Goal: Transaction & Acquisition: Purchase product/service

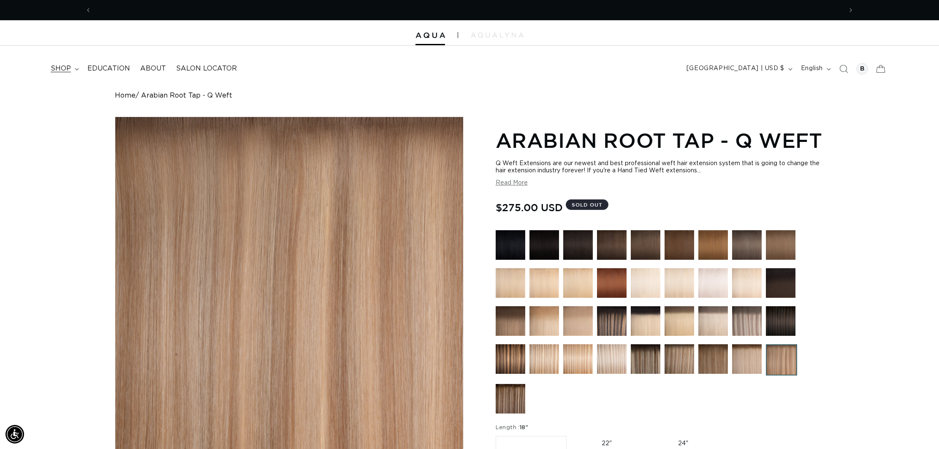
scroll to position [0, 750]
drag, startPoint x: 78, startPoint y: 67, endPoint x: 73, endPoint y: 73, distance: 7.5
click at [78, 67] on summary "shop" at bounding box center [64, 68] width 37 height 19
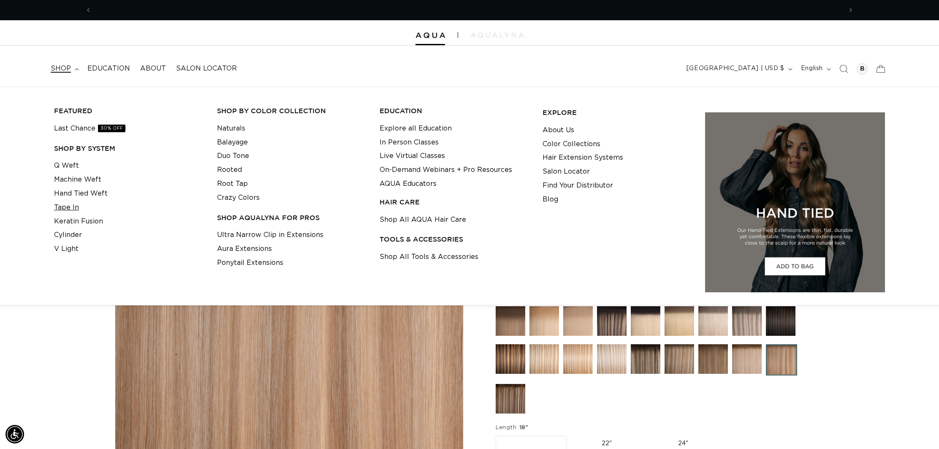
scroll to position [0, 1501]
click at [69, 208] on link "Tape In" at bounding box center [66, 207] width 25 height 14
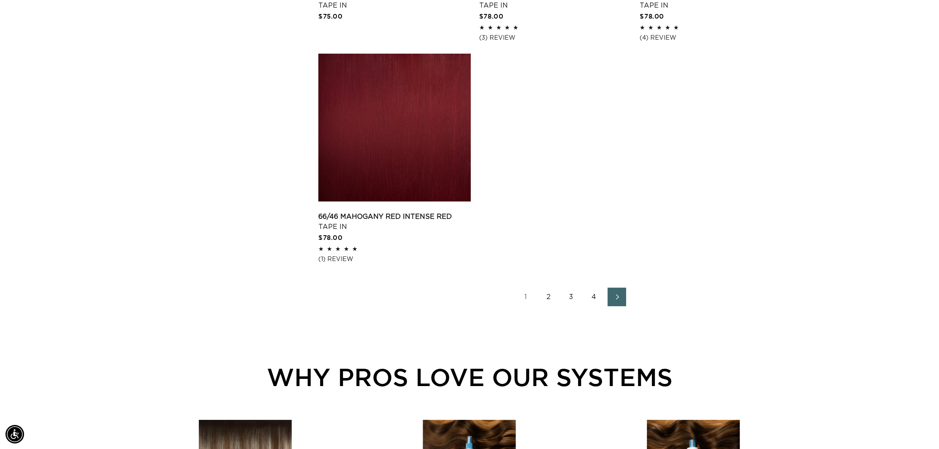
scroll to position [1356, 0]
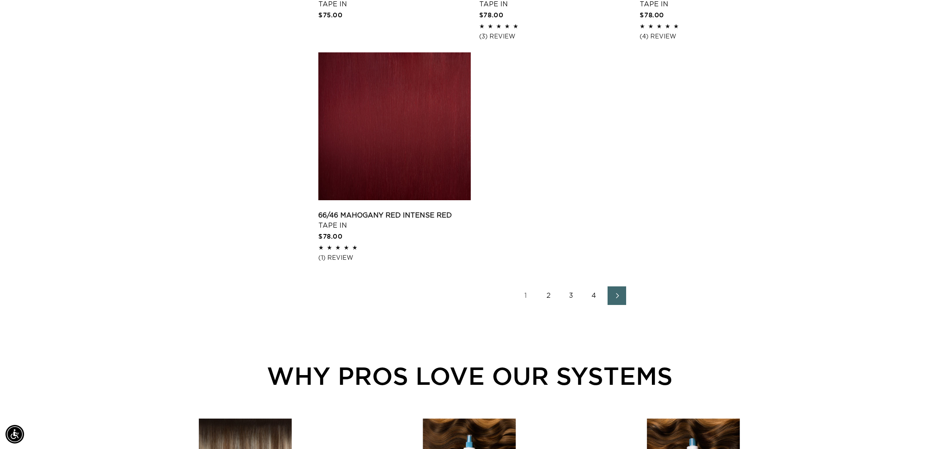
click at [549, 296] on link "2" at bounding box center [548, 295] width 19 height 19
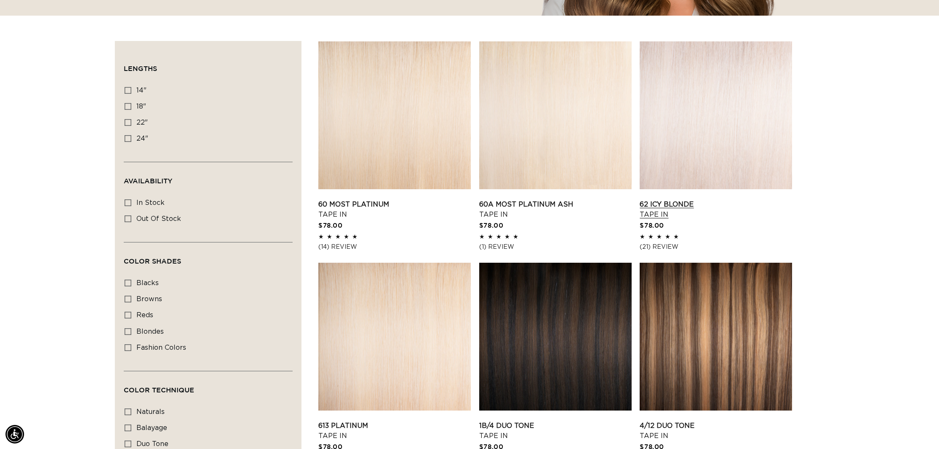
scroll to position [0, 1501]
click at [757, 199] on link "62 Icy Blonde Tape In" at bounding box center [715, 209] width 152 height 20
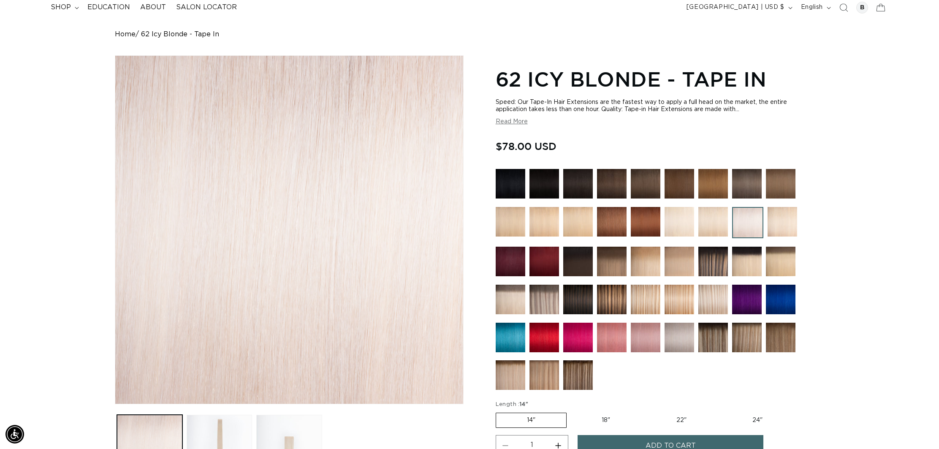
scroll to position [62, 0]
click at [671, 335] on img at bounding box center [679, 337] width 30 height 30
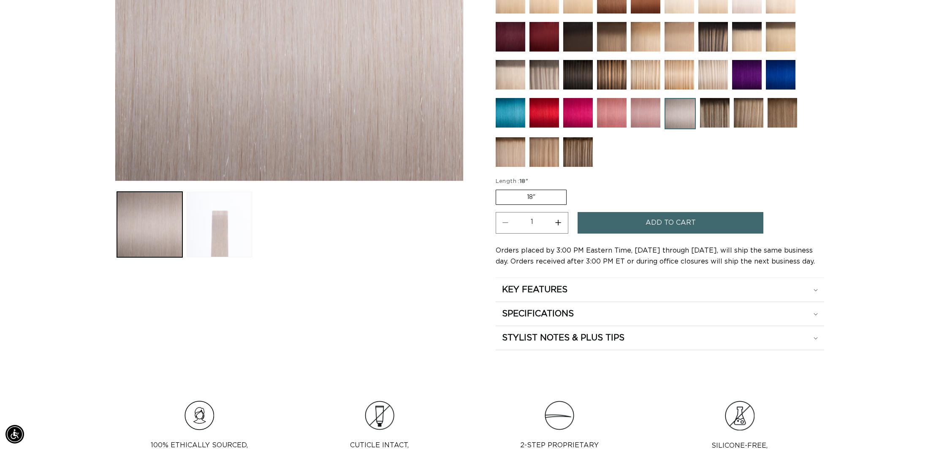
scroll to position [287, 0]
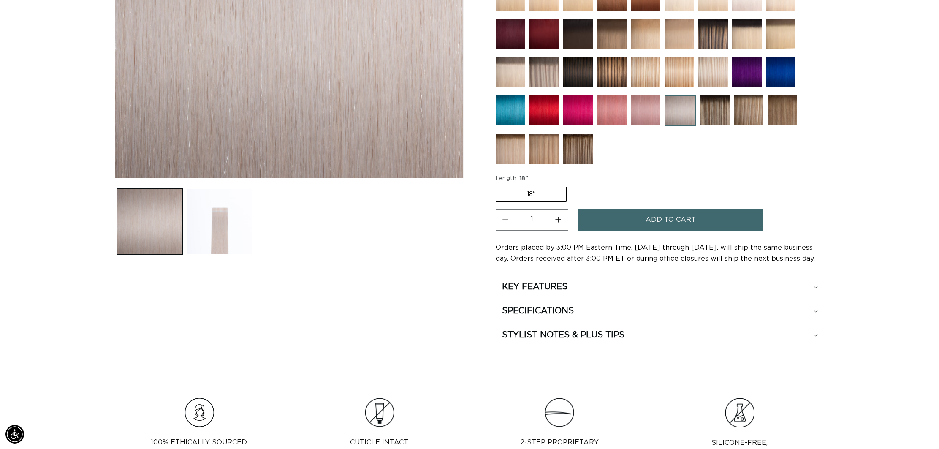
click at [548, 193] on label "18" Variant sold out or unavailable" at bounding box center [530, 194] width 71 height 15
click at [498, 185] on input "18" Variant sold out or unavailable" at bounding box center [498, 185] width 0 height 0
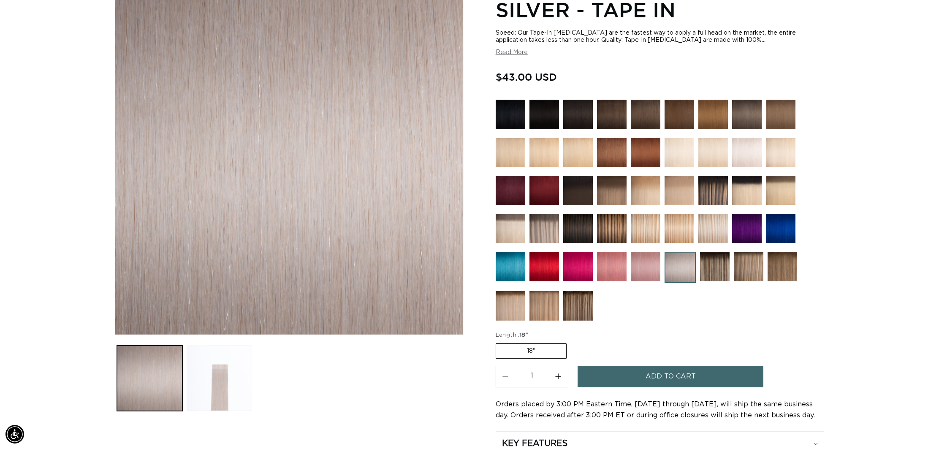
scroll to position [122, 0]
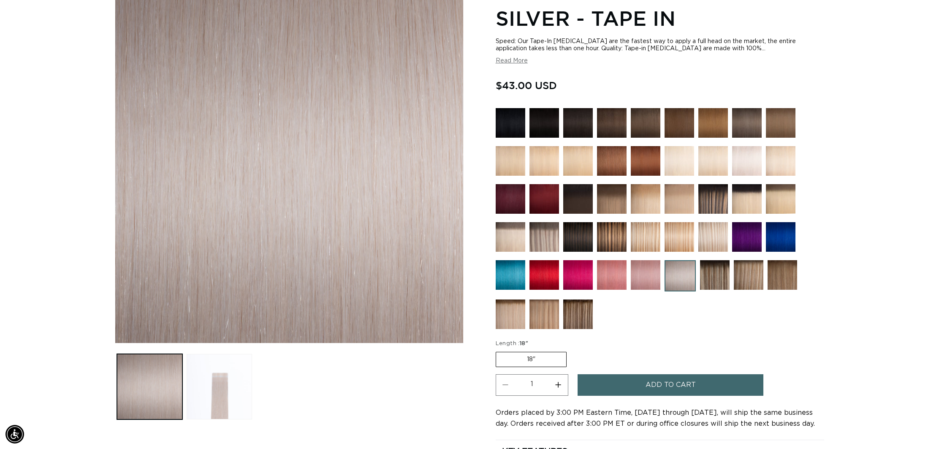
click at [741, 162] on img at bounding box center [747, 161] width 30 height 30
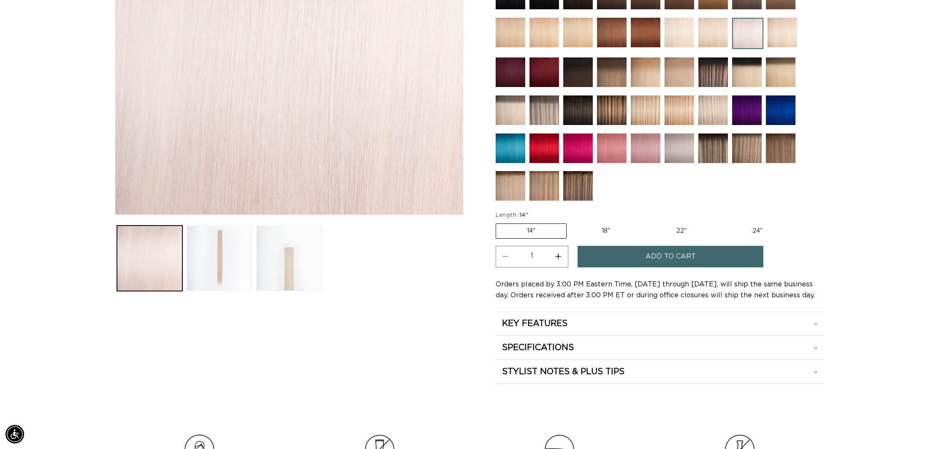
scroll to position [253, 0]
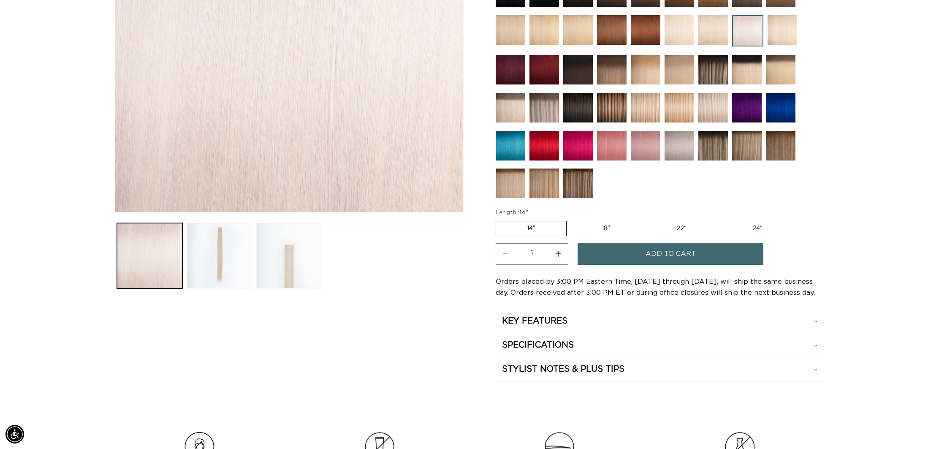
click at [786, 31] on img at bounding box center [782, 30] width 30 height 30
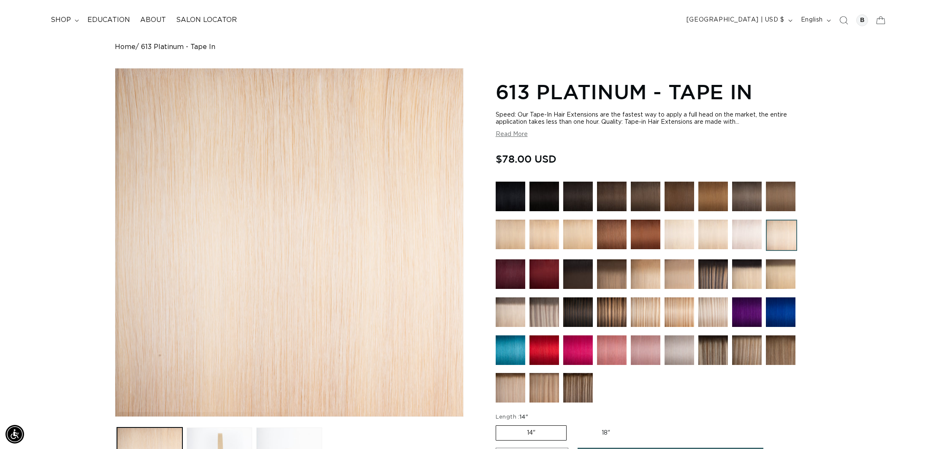
scroll to position [0, 750]
click at [743, 231] on img at bounding box center [747, 234] width 30 height 30
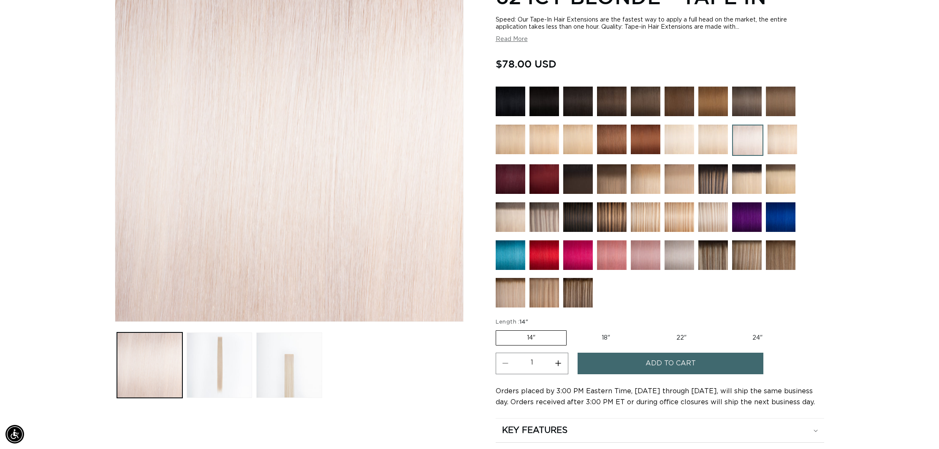
scroll to position [0, 750]
click at [682, 338] on label "22" Variant sold out or unavailable" at bounding box center [681, 337] width 72 height 14
click at [645, 329] on input "22" Variant sold out or unavailable" at bounding box center [645, 328] width 0 height 0
radio input "true"
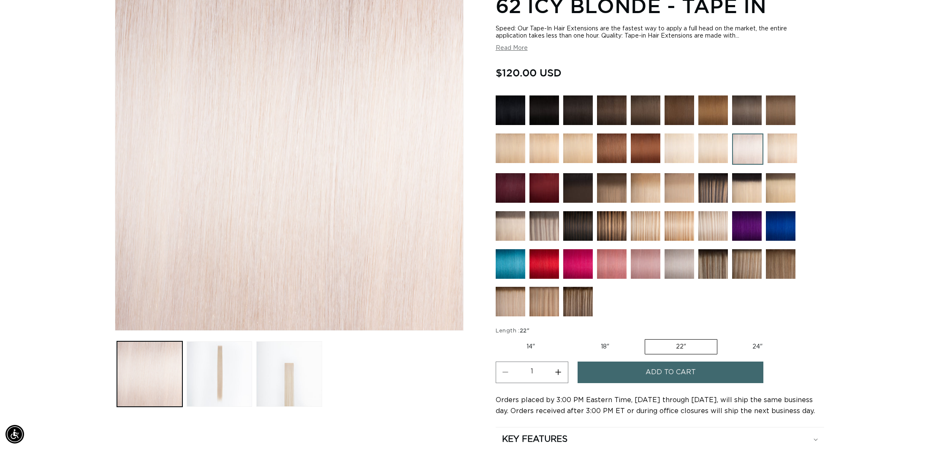
scroll to position [0, 1501]
click at [687, 266] on img at bounding box center [679, 264] width 30 height 30
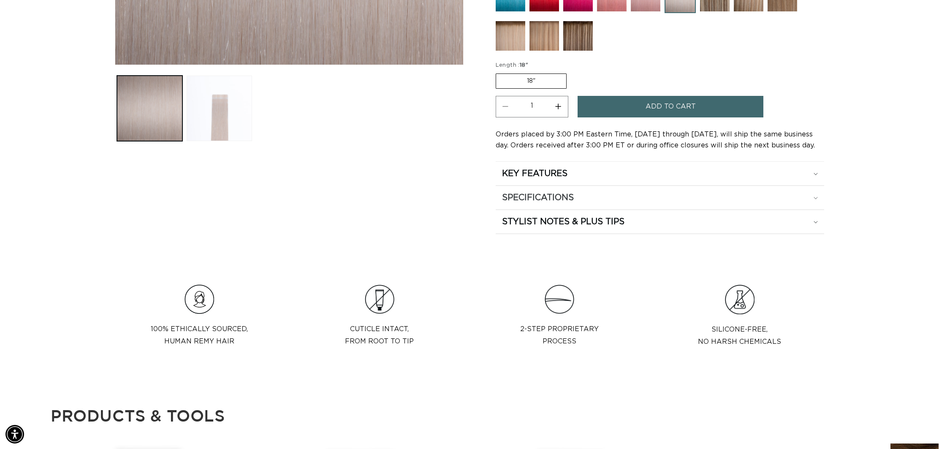
scroll to position [0, 1501]
click at [211, 112] on button "Load image 2 in gallery view" at bounding box center [219, 108] width 65 height 65
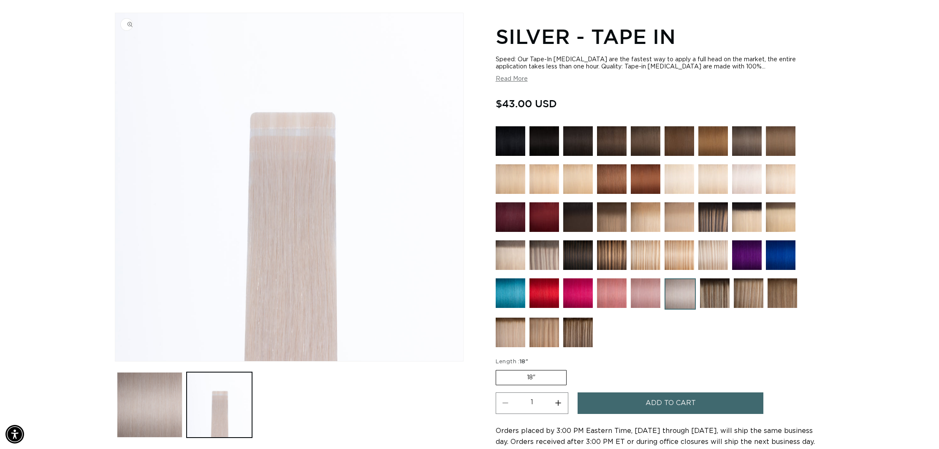
scroll to position [101, 0]
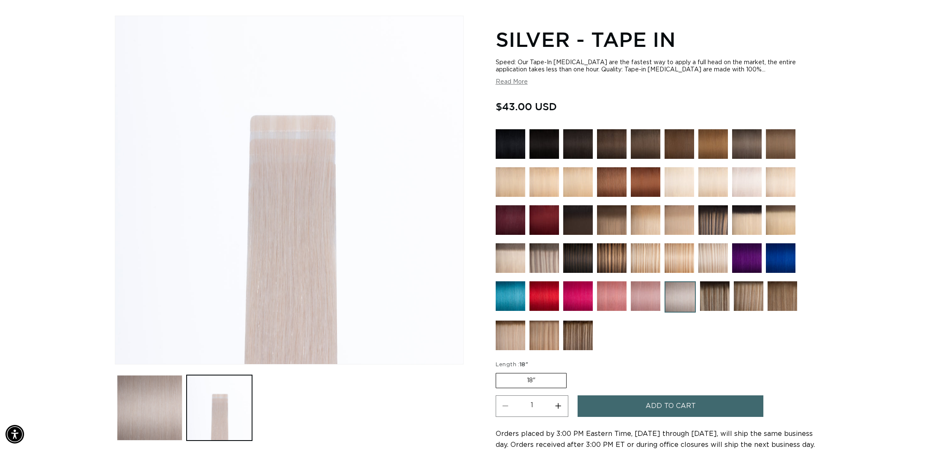
click at [513, 81] on button "Read More" at bounding box center [511, 81] width 32 height 7
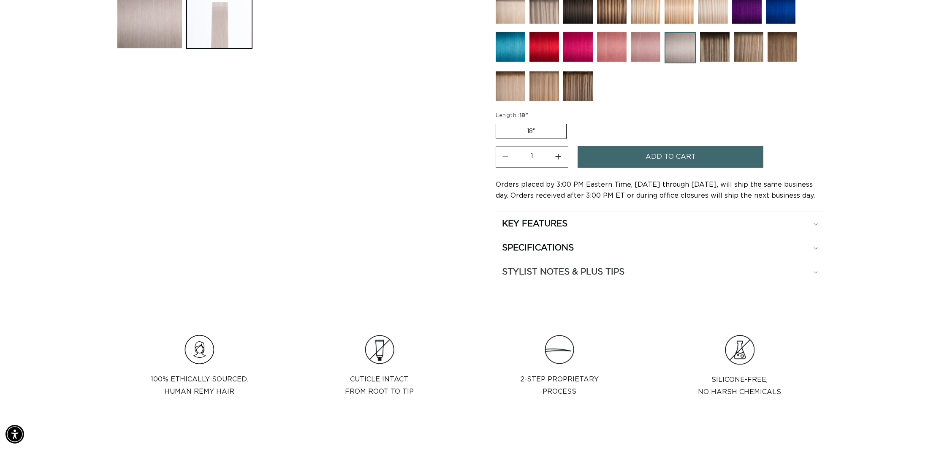
scroll to position [0, 0]
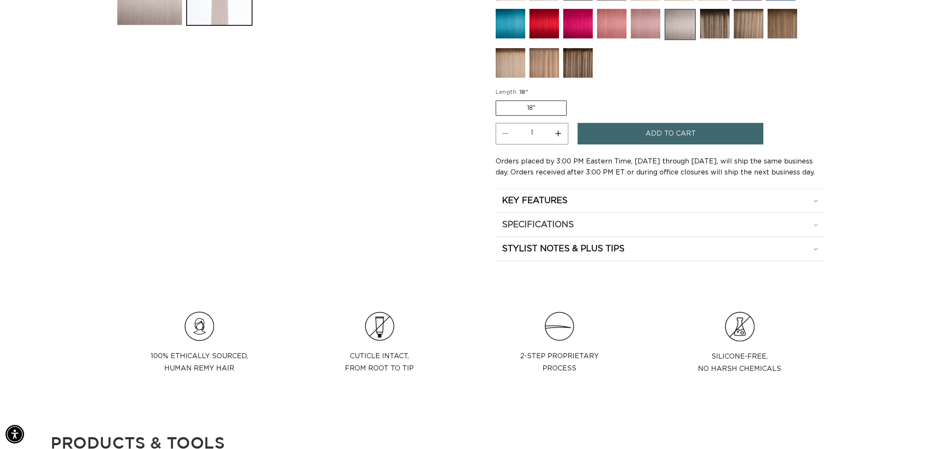
click at [622, 228] on div "SPECIFICATIONS" at bounding box center [660, 224] width 316 height 11
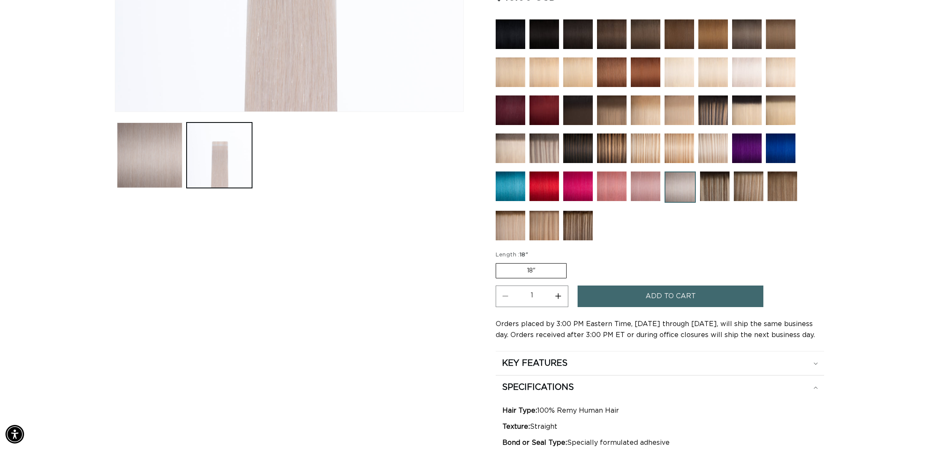
scroll to position [0, 1501]
click at [713, 116] on img at bounding box center [713, 110] width 30 height 30
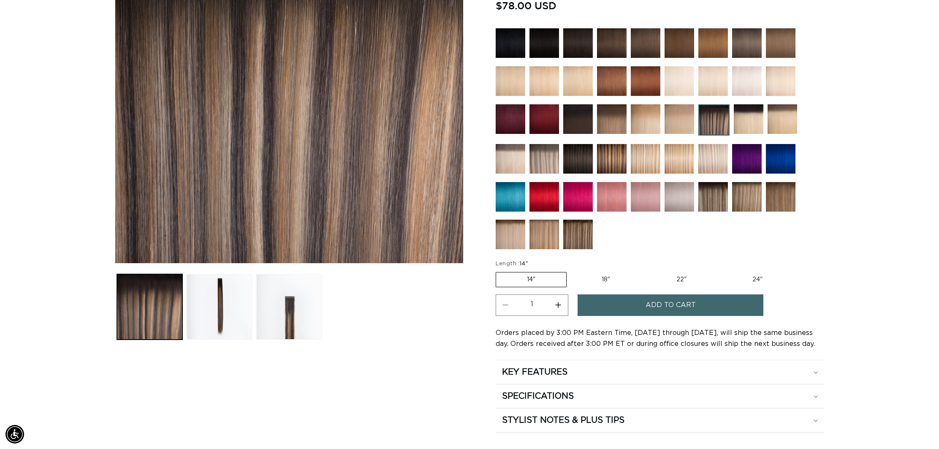
scroll to position [0, 1501]
click at [286, 319] on button "Load image 3 in gallery view" at bounding box center [288, 306] width 65 height 65
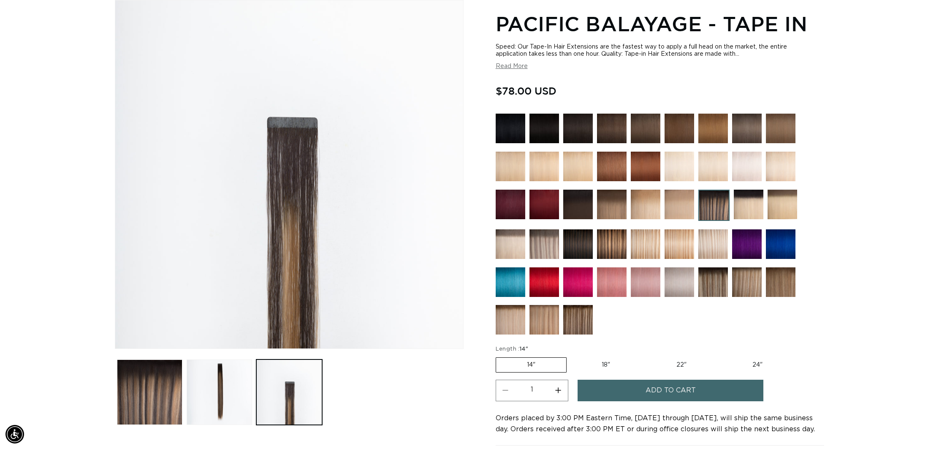
scroll to position [0, 0]
click at [533, 238] on img at bounding box center [544, 244] width 30 height 30
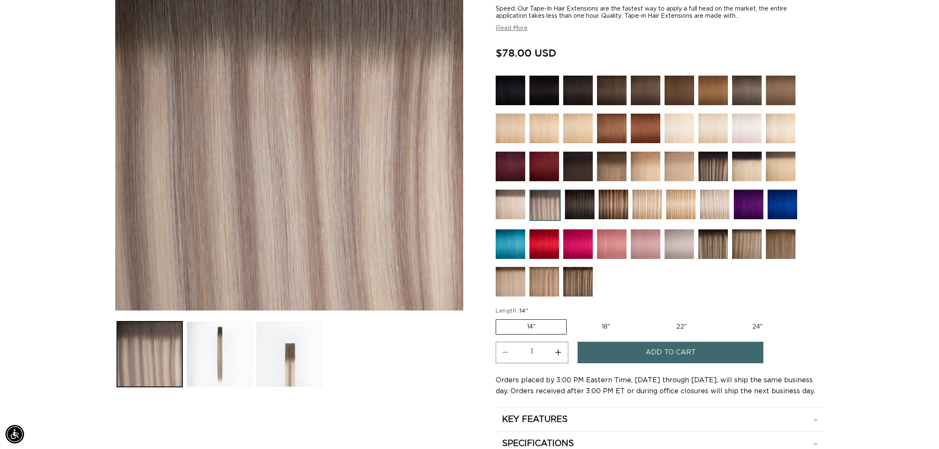
click at [684, 243] on img at bounding box center [679, 244] width 30 height 30
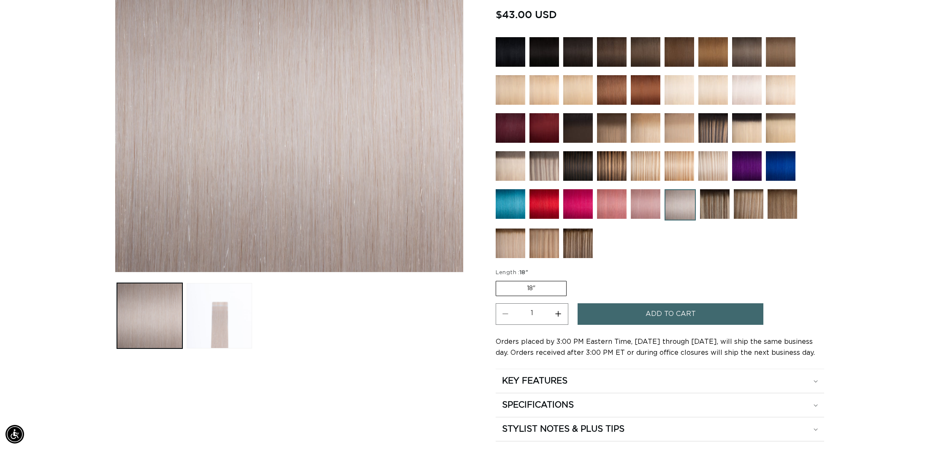
scroll to position [230, 0]
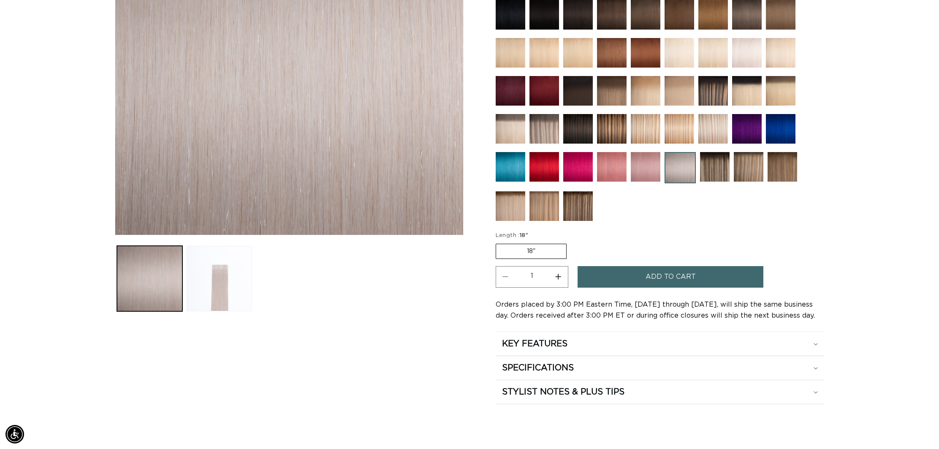
click at [684, 277] on span "Add to cart" at bounding box center [670, 277] width 50 height 22
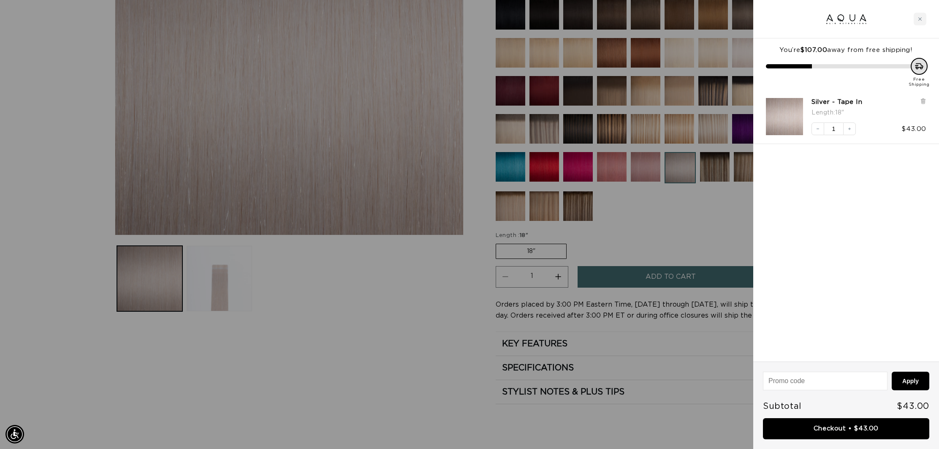
scroll to position [0, 0]
click at [858, 429] on link "Checkout • $43.00" at bounding box center [846, 429] width 166 height 22
